Goal: Task Accomplishment & Management: Use online tool/utility

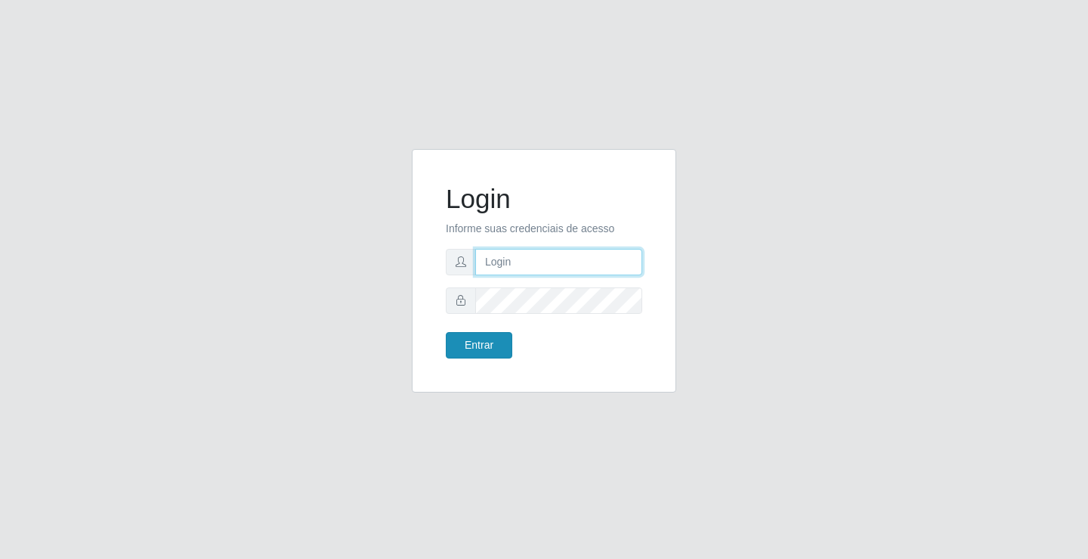
type input "[EMAIL_ADDRESS][DOMAIN_NAME]"
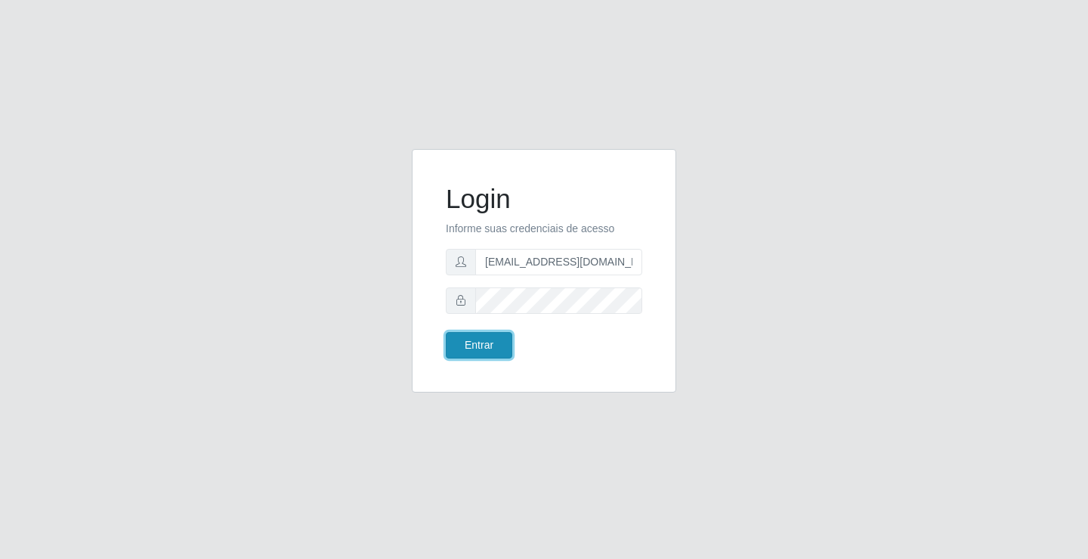
click at [455, 343] on button "Entrar" at bounding box center [479, 345] width 67 height 26
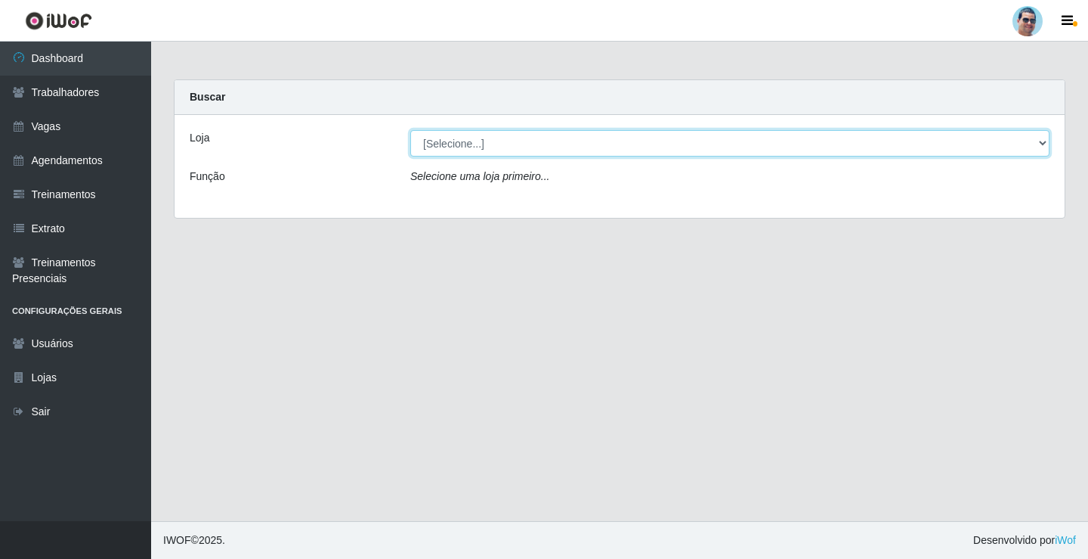
drag, startPoint x: 503, startPoint y: 144, endPoint x: 503, endPoint y: 156, distance: 12.1
click at [503, 144] on select "[Selecione...] Mercadinho Extrabom" at bounding box center [729, 143] width 639 height 26
select select "175"
click at [410, 130] on select "[Selecione...] Mercadinho Extrabom" at bounding box center [729, 143] width 639 height 26
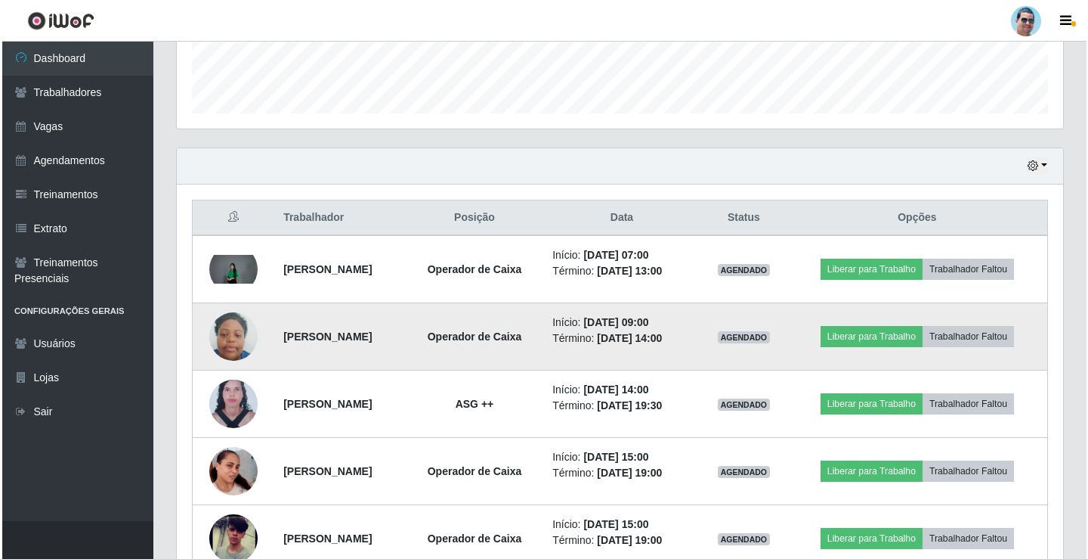
scroll to position [453, 0]
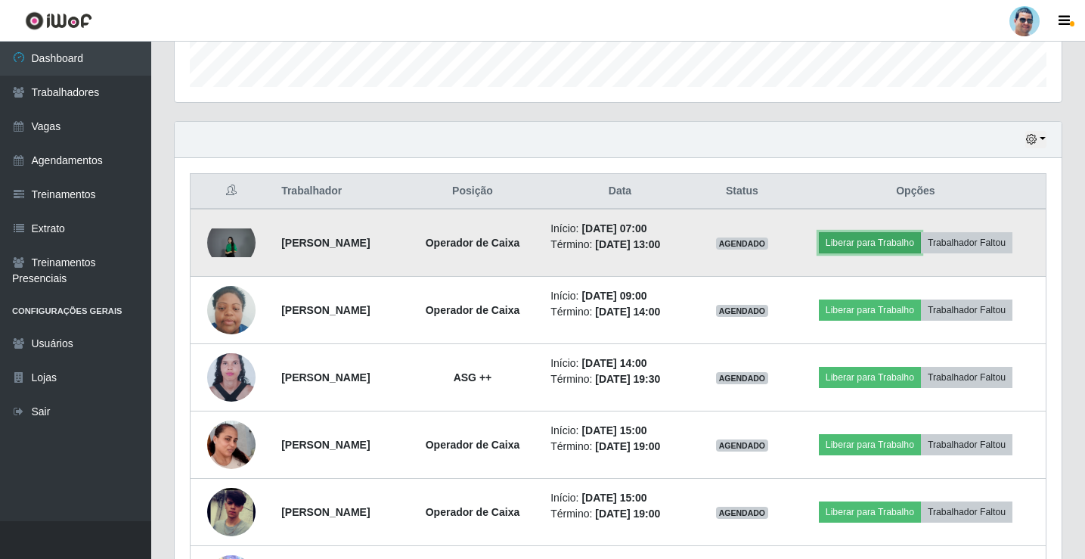
click at [836, 246] on button "Liberar para Trabalho" at bounding box center [870, 242] width 102 height 21
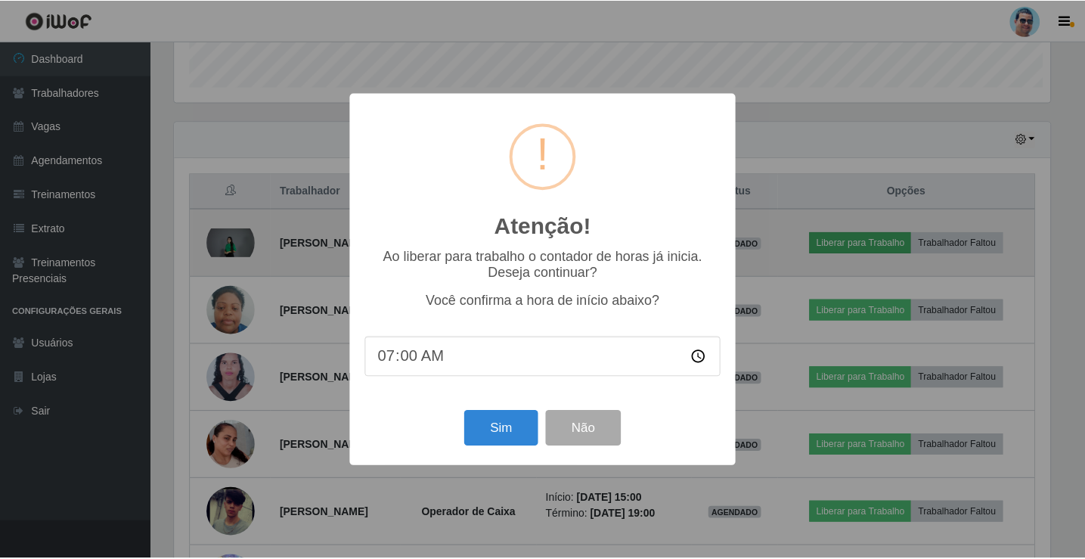
scroll to position [314, 879]
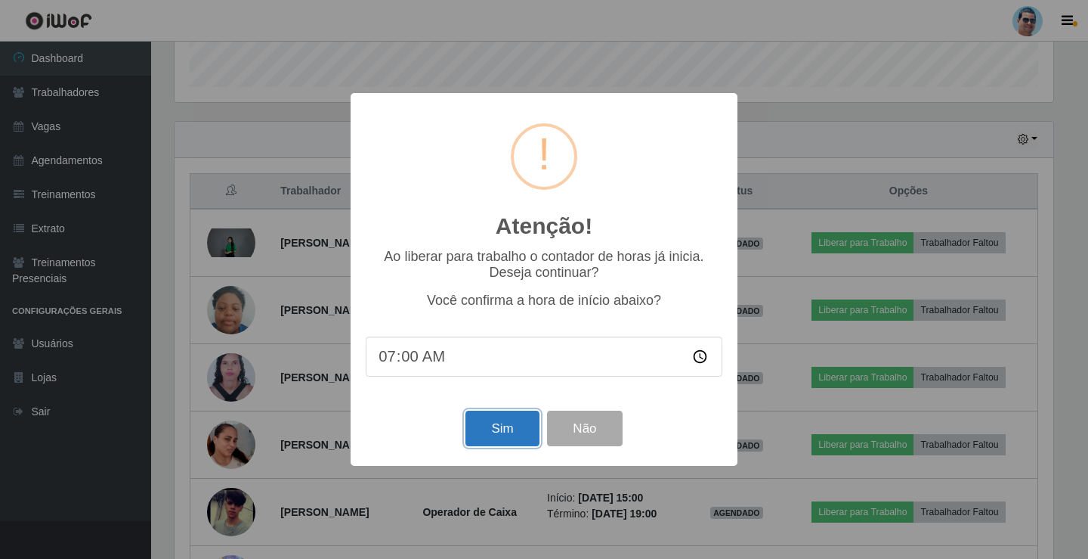
click at [518, 436] on button "Sim" at bounding box center [502, 428] width 73 height 36
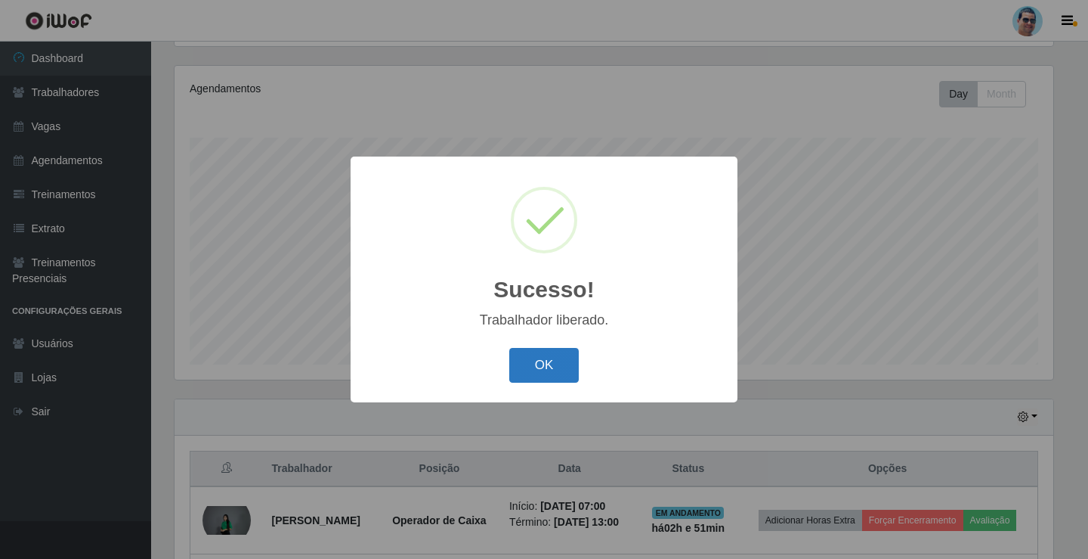
click at [512, 361] on button "OK" at bounding box center [544, 366] width 70 height 36
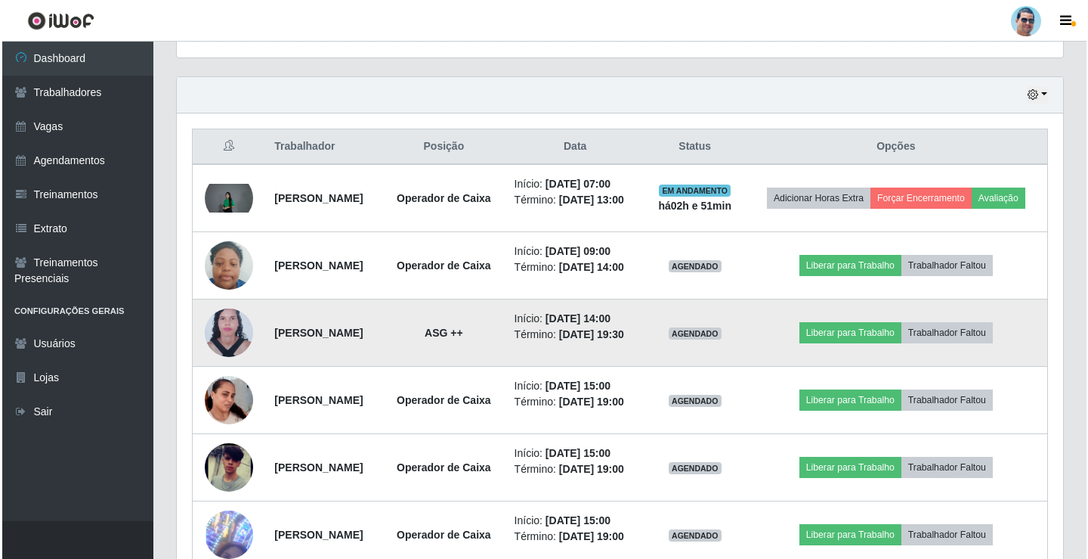
scroll to position [554, 0]
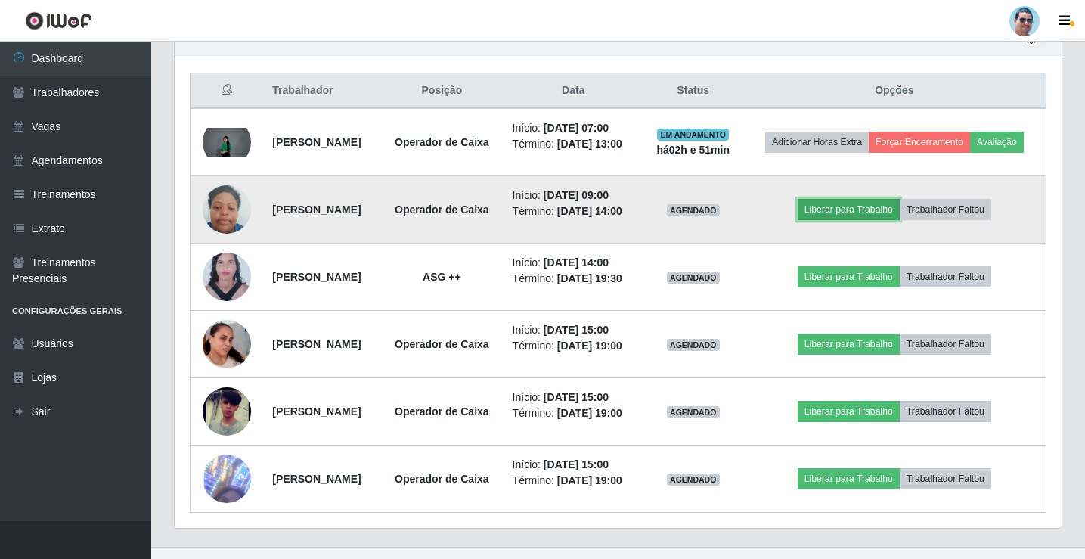
click at [873, 220] on button "Liberar para Trabalho" at bounding box center [848, 209] width 102 height 21
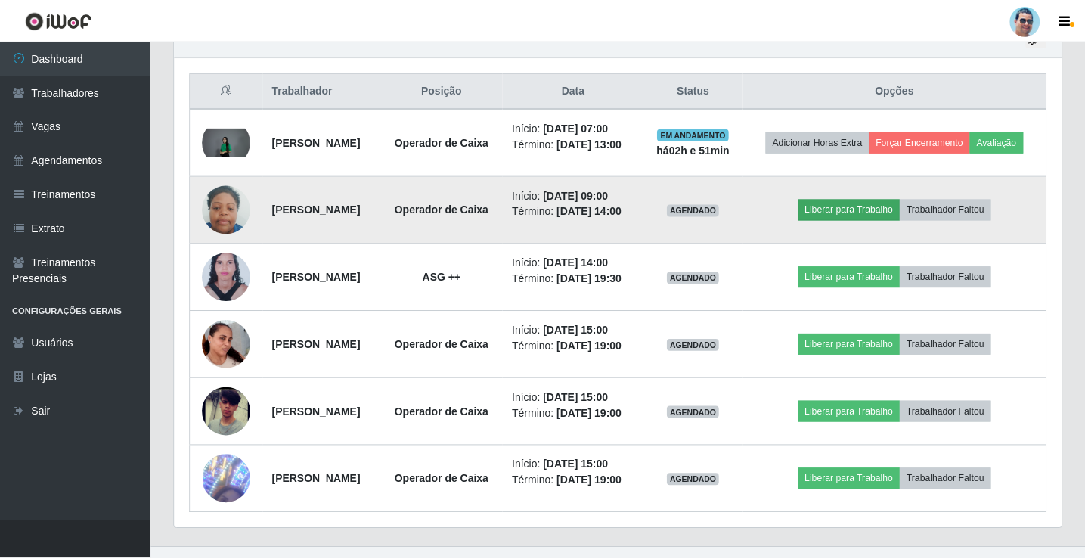
scroll to position [314, 879]
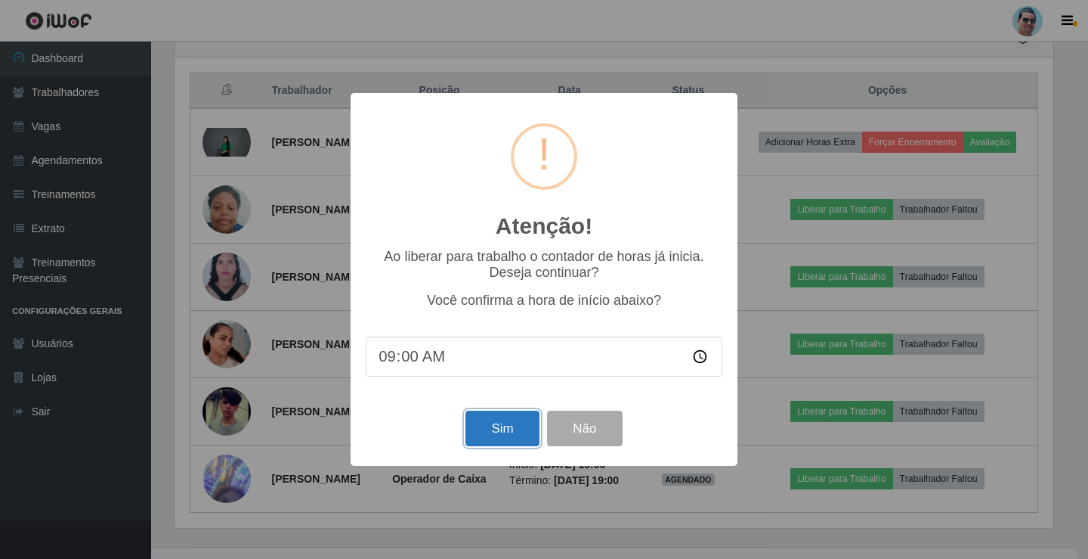
click at [528, 421] on button "Sim" at bounding box center [502, 428] width 73 height 36
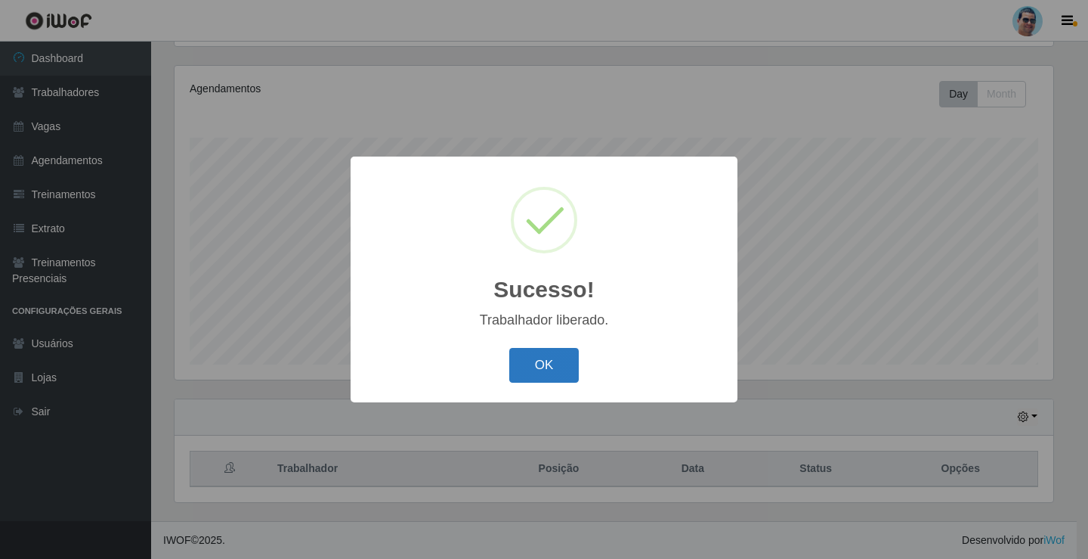
click at [543, 361] on button "OK" at bounding box center [544, 366] width 70 height 36
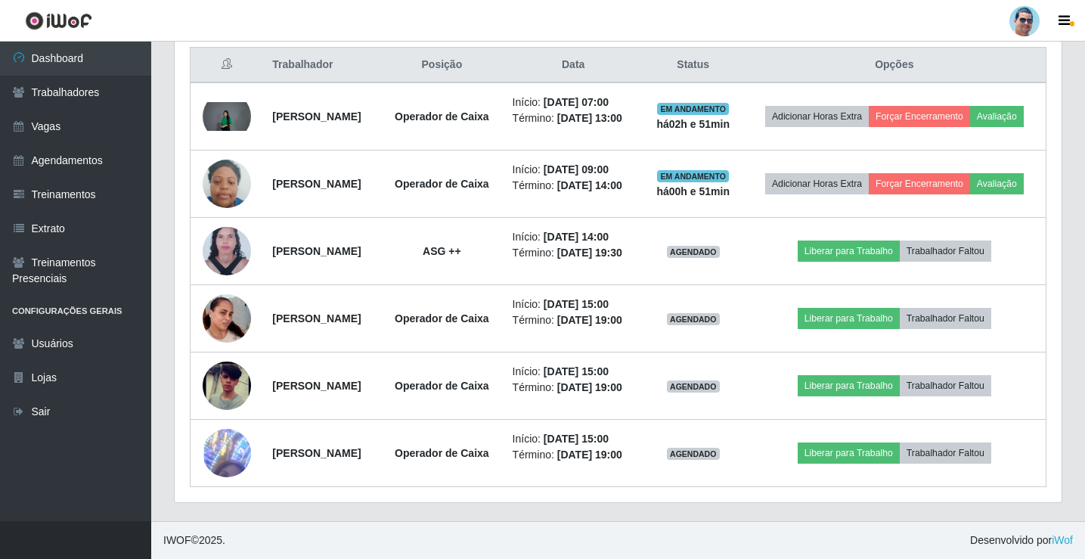
scroll to position [648, 0]
